Goal: Transaction & Acquisition: Subscribe to service/newsletter

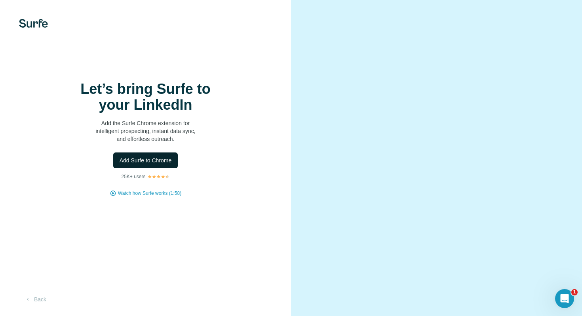
click at [164, 159] on span "Add Surfe to Chrome" at bounding box center [145, 160] width 52 height 8
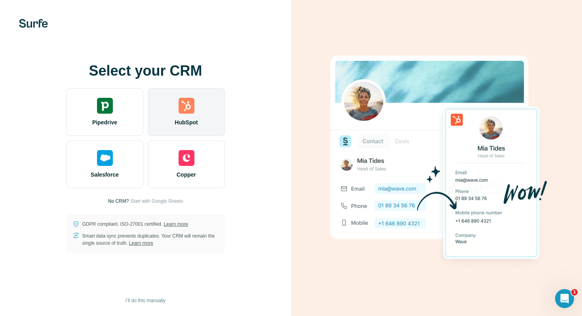
click at [193, 106] on div at bounding box center [186, 106] width 16 height 16
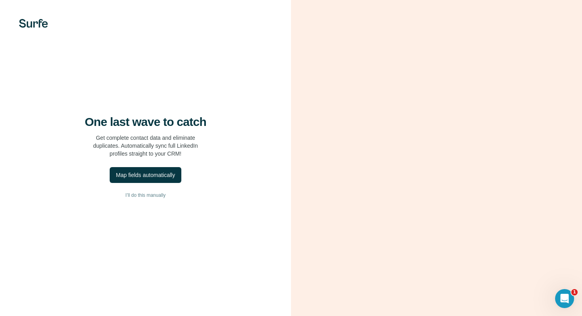
drag, startPoint x: 156, startPoint y: 175, endPoint x: 201, endPoint y: 142, distance: 56.0
click at [201, 142] on div "One last wave to catch Get complete contact data and eliminate duplicates. Auto…" at bounding box center [145, 158] width 291 height 316
click at [173, 174] on div "Map fields automatically" at bounding box center [145, 175] width 59 height 8
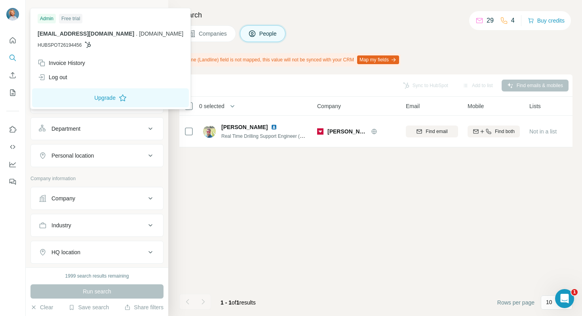
click at [14, 16] on img at bounding box center [12, 14] width 13 height 13
click at [18, 45] on button "Quick start" at bounding box center [12, 40] width 13 height 14
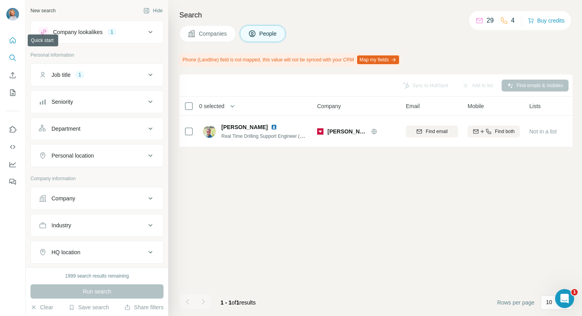
click at [16, 45] on button "Quick start" at bounding box center [12, 40] width 13 height 14
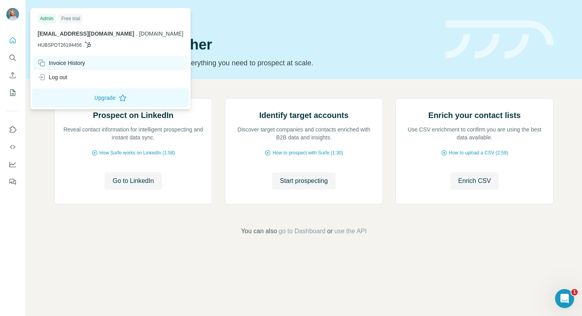
click at [87, 62] on div "Invoice History" at bounding box center [110, 63] width 155 height 14
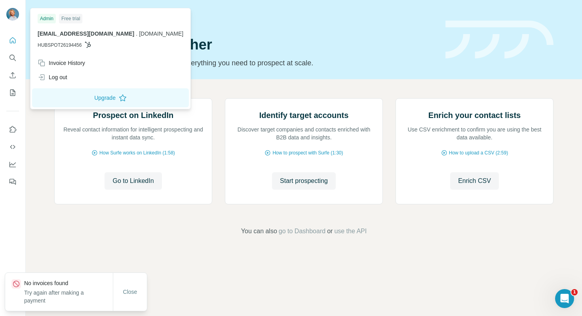
click at [71, 19] on div "Free trial" at bounding box center [70, 18] width 23 height 9
click at [52, 19] on div "Admin" at bounding box center [47, 18] width 18 height 9
click at [83, 25] on div "Admin Free trial [EMAIL_ADDRESS][DOMAIN_NAME] . [DOMAIN_NAME] HUBSPOT26194456" at bounding box center [110, 33] width 157 height 46
click at [82, 60] on div "Invoice History" at bounding box center [61, 63] width 47 height 8
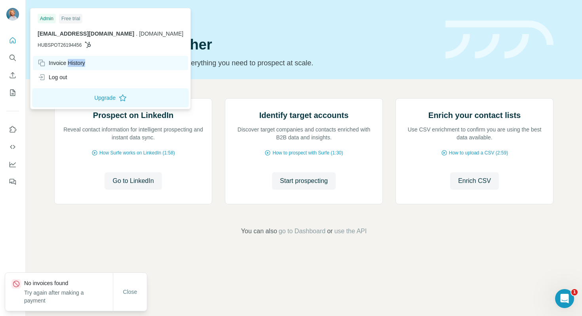
click at [82, 60] on div "Invoice History" at bounding box center [61, 63] width 47 height 8
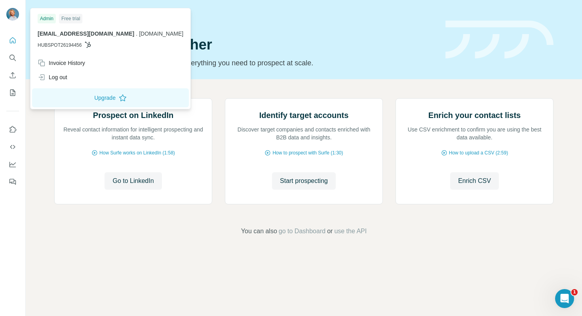
click at [70, 42] on span "HUBSPOT26194456" at bounding box center [60, 45] width 44 height 7
click at [139, 34] on span "[DOMAIN_NAME]" at bounding box center [161, 33] width 44 height 6
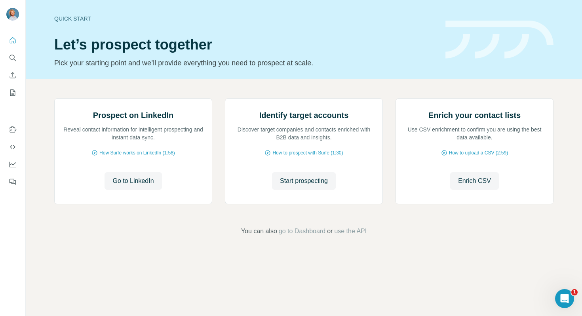
click at [89, 95] on div "Prospect on LinkedIn Reveal contact information for intelligent prospecting and…" at bounding box center [304, 167] width 556 height 176
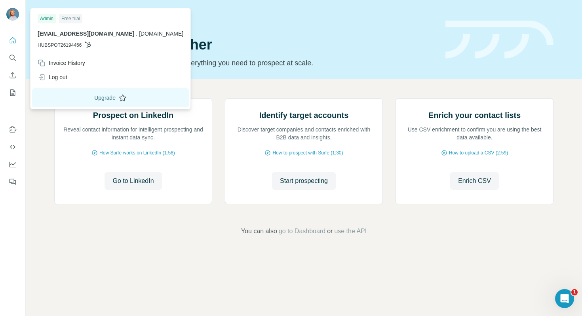
click at [109, 99] on button "Upgrade" at bounding box center [110, 97] width 157 height 19
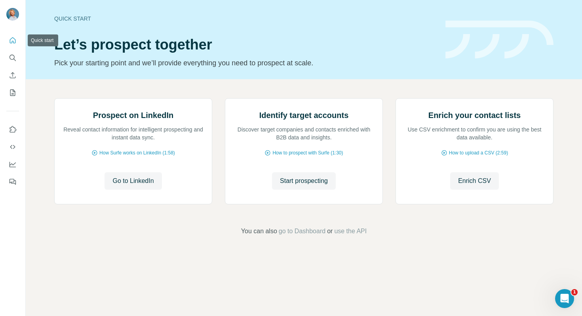
click at [11, 45] on button "Quick start" at bounding box center [12, 40] width 13 height 14
click at [76, 15] on div "Quick start" at bounding box center [244, 19] width 381 height 8
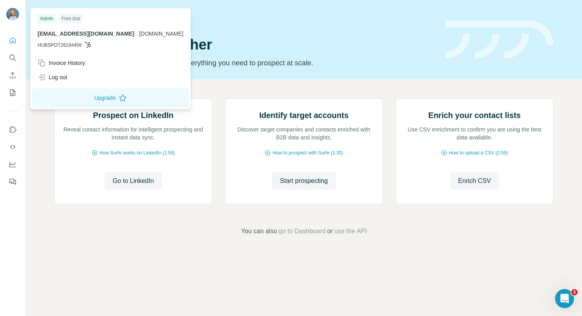
click at [9, 15] on img at bounding box center [12, 14] width 13 height 13
